Goal: Information Seeking & Learning: Learn about a topic

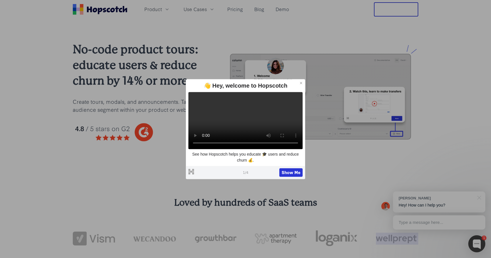
click at [448, 243] on div "Loved by hundreds of SaaS teams" at bounding box center [245, 231] width 491 height 114
click at [115, 170] on div "No-code product tours: educate users & reduce churn by 14% or more Create tours…" at bounding box center [245, 96] width 491 height 155
click at [289, 174] on button "Show Me" at bounding box center [290, 172] width 23 height 9
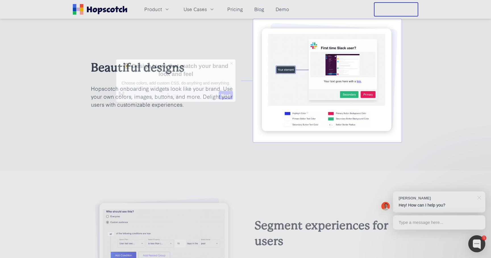
scroll to position [890, 0]
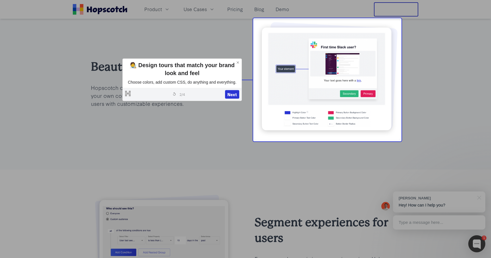
click at [275, 206] on div "Segment experiences for users Every second a user is in your app is precious. H…" at bounding box center [245, 254] width 309 height 124
click at [273, 183] on div "Segment experiences for users Every second a user is in your app is precious. H…" at bounding box center [245, 254] width 491 height 170
click at [238, 62] on icon at bounding box center [238, 62] width 2 height 2
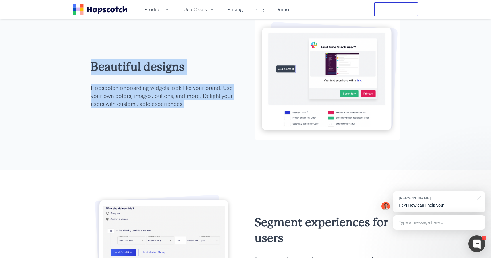
drag, startPoint x: 234, startPoint y: 103, endPoint x: 227, endPoint y: 54, distance: 49.9
click at [227, 54] on div "Beautiful designs Hopscotch onboarding widgets look like your brand. Use your o…" at bounding box center [245, 83] width 309 height 127
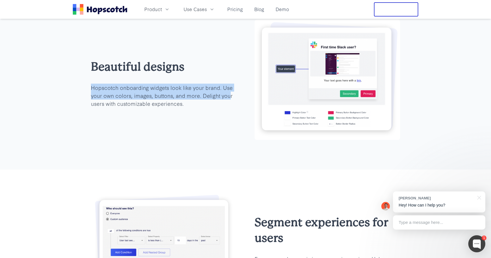
drag, startPoint x: 228, startPoint y: 95, endPoint x: 215, endPoint y: 66, distance: 31.9
click at [215, 66] on div "Beautiful designs Hopscotch onboarding widgets look like your brand. Use your o…" at bounding box center [163, 83] width 145 height 49
click at [215, 66] on h2 "Beautiful designs" at bounding box center [163, 67] width 145 height 16
